Goal: Task Accomplishment & Management: Complete application form

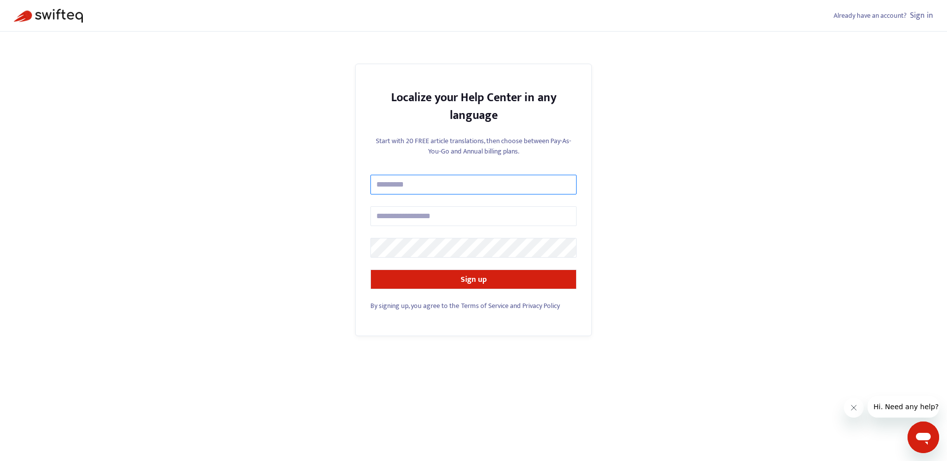
click at [450, 182] on input "text" at bounding box center [473, 185] width 206 height 20
click at [457, 188] on input "text" at bounding box center [473, 185] width 206 height 20
click at [463, 176] on input "text" at bounding box center [473, 185] width 206 height 20
click at [467, 161] on div "Start with 20 FREE article translations, then choose between Pay-As-You-Go and …" at bounding box center [473, 150] width 206 height 28
click at [454, 187] on input "text" at bounding box center [473, 185] width 206 height 20
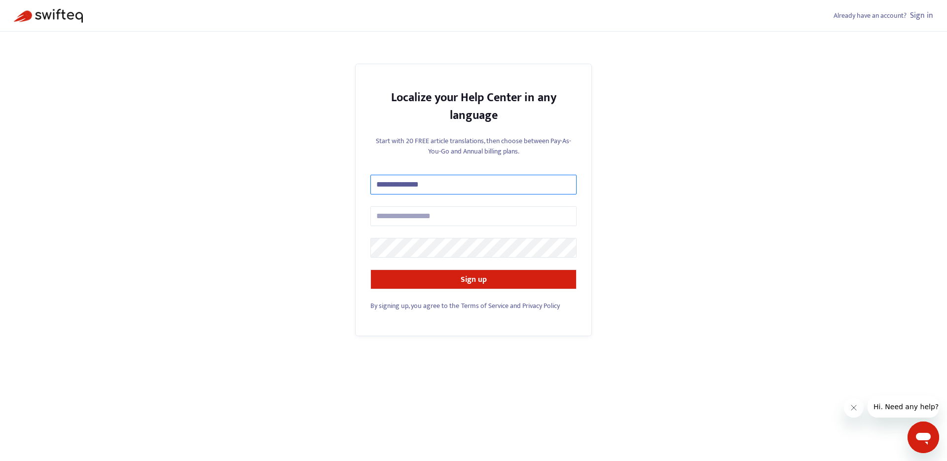
type input "**********"
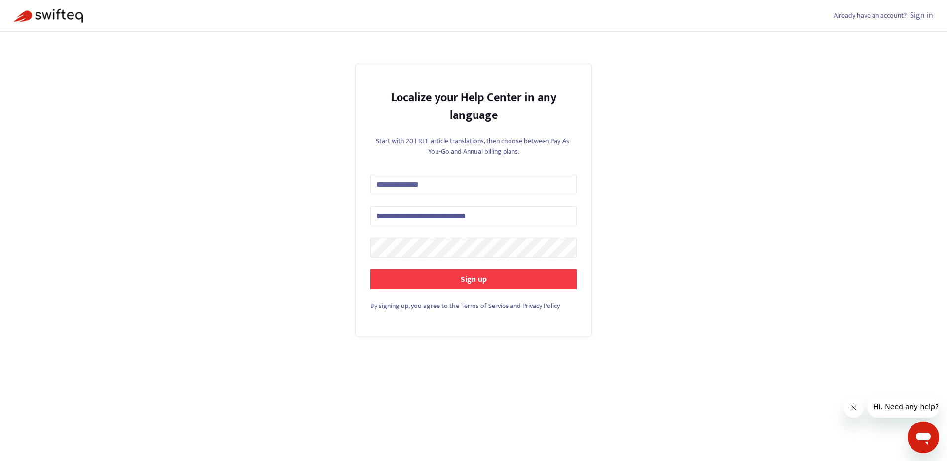
click at [438, 277] on button "Sign up" at bounding box center [473, 279] width 206 height 20
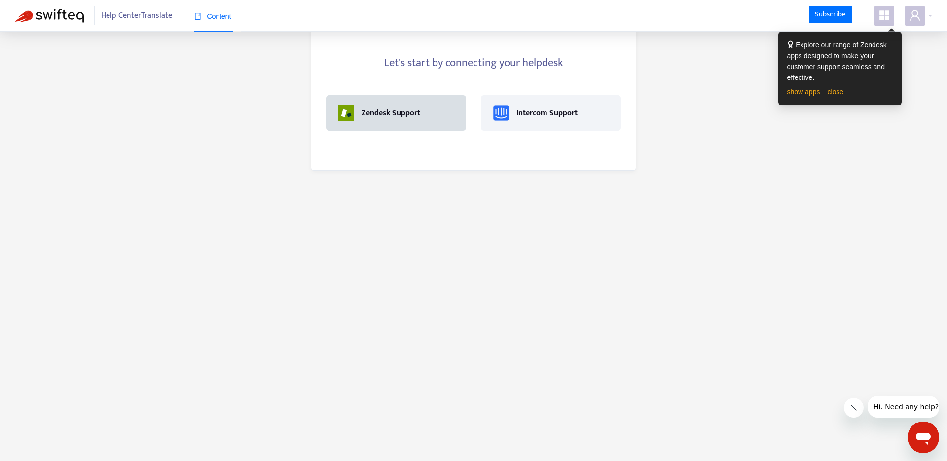
click at [419, 114] on div "Zendesk Support" at bounding box center [390, 113] width 59 height 12
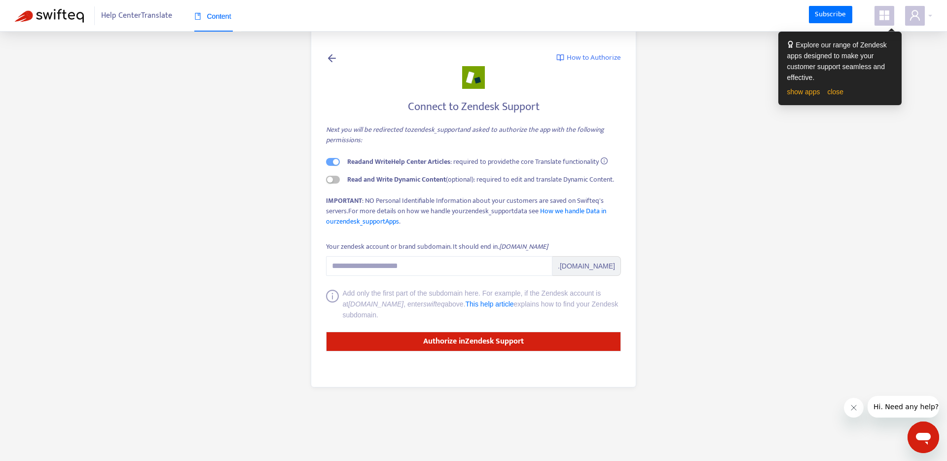
click at [417, 111] on h4 "Connect to Zendesk Support" at bounding box center [473, 106] width 295 height 13
click at [150, 21] on span "Help Center Translate" at bounding box center [136, 15] width 71 height 19
click at [145, 17] on span "Help Center Translate" at bounding box center [136, 15] width 71 height 19
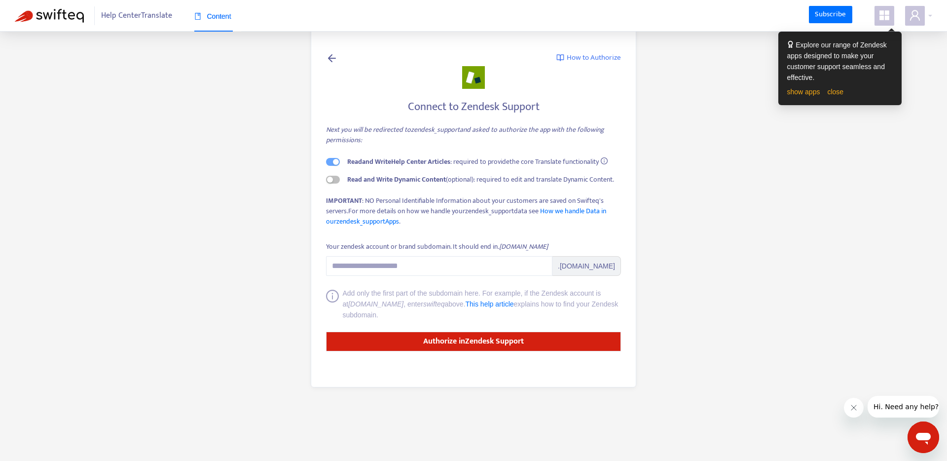
click at [334, 55] on icon at bounding box center [332, 58] width 12 height 12
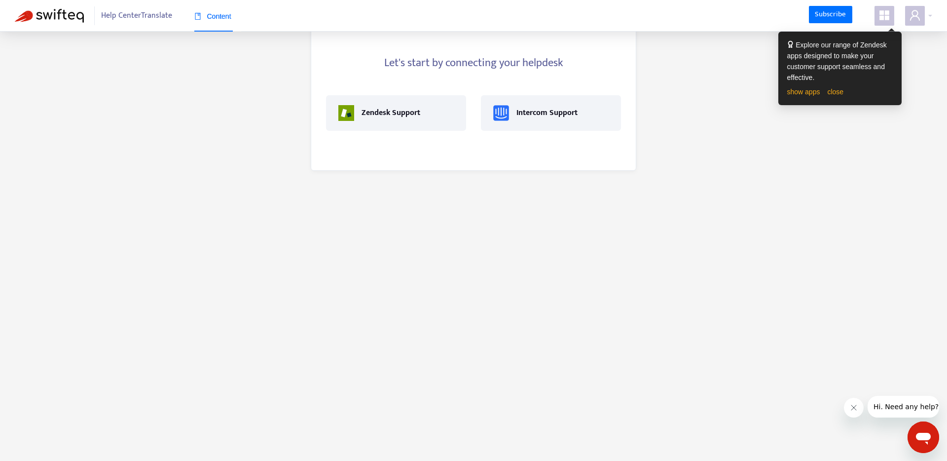
click at [155, 21] on span "Help Center Translate" at bounding box center [136, 15] width 71 height 19
click at [339, 99] on div "Zendesk Support" at bounding box center [396, 113] width 140 height 36
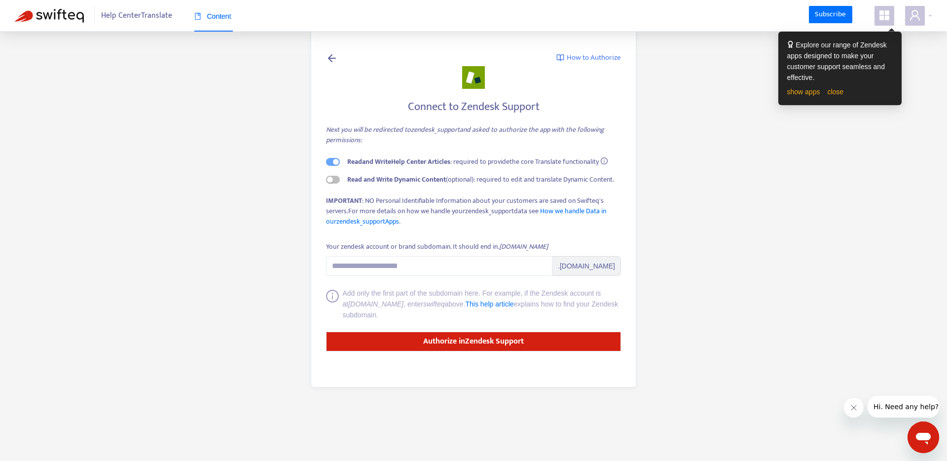
click at [481, 178] on span "Read and Write Dynamic Content (optional): required to edit and translate Dynam…" at bounding box center [480, 179] width 267 height 11
click at [396, 184] on div "Connect to Zendesk Support Next you will be redirected to zendesk_support and a…" at bounding box center [473, 167] width 295 height 142
click at [341, 179] on div "Read and Write Dynamic Content (optional): required to edit and translate Dynam…" at bounding box center [473, 179] width 295 height 10
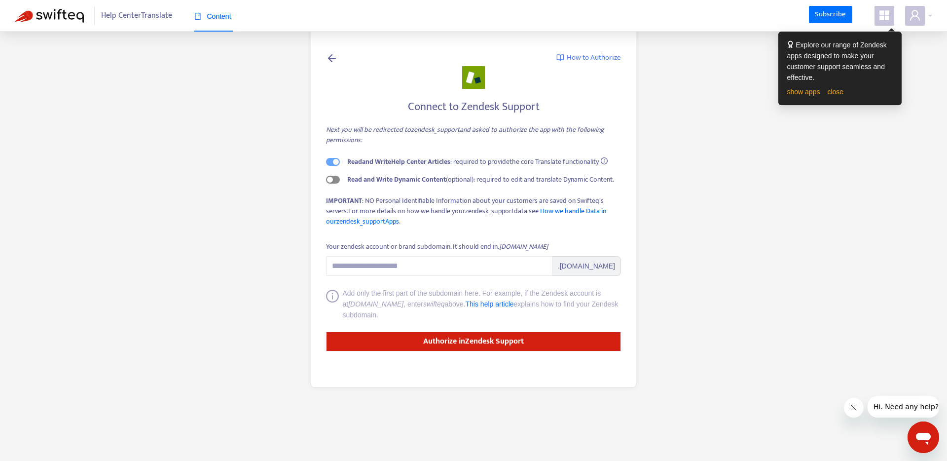
click at [331, 180] on div "button" at bounding box center [330, 180] width 6 height 6
click at [381, 200] on div "IMPORTANT : NO Personal Identifiable Information about your customers are saved…" at bounding box center [473, 210] width 295 height 31
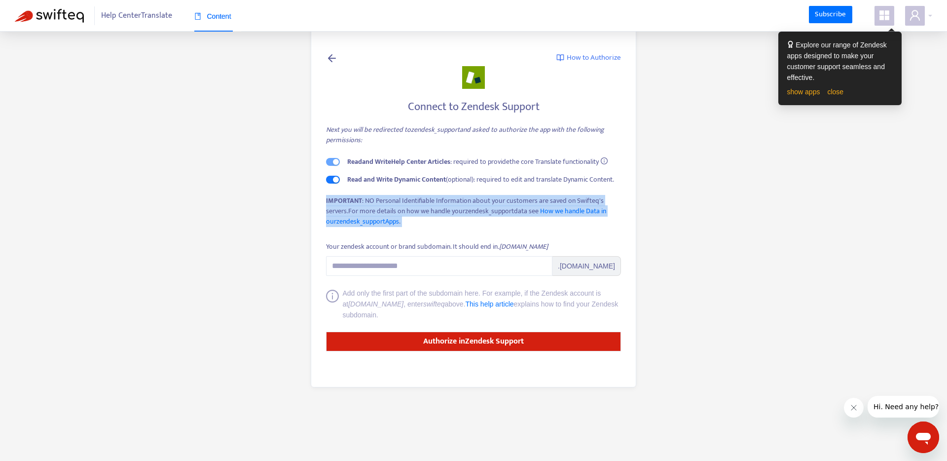
click at [381, 200] on div "IMPORTANT : NO Personal Identifiable Information about your customers are saved…" at bounding box center [473, 210] width 295 height 31
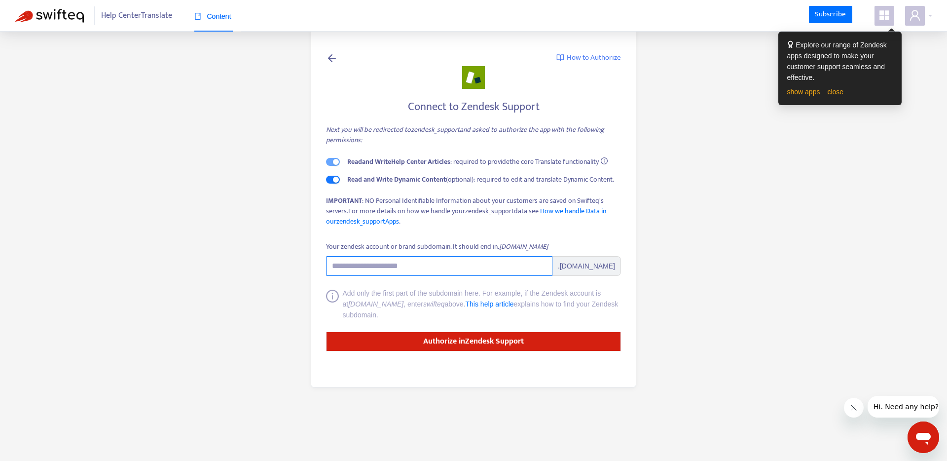
click at [360, 266] on input "Your zendesk account or brand subdomain. It should end in .[DOMAIN_NAME]" at bounding box center [439, 266] width 226 height 20
